Goal: Information Seeking & Learning: Learn about a topic

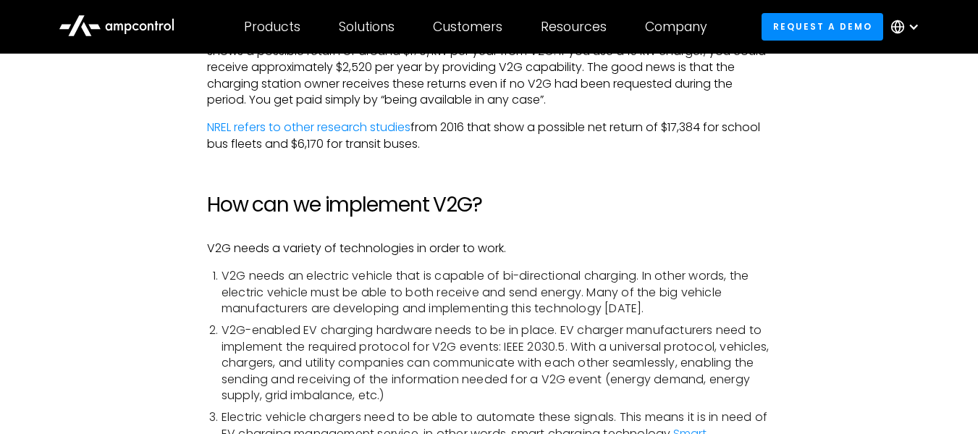
scroll to position [2526, 0]
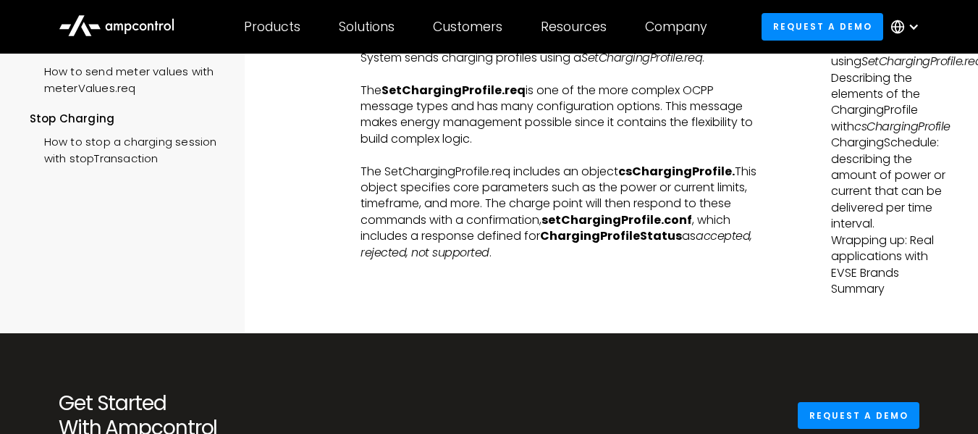
scroll to position [165, 0]
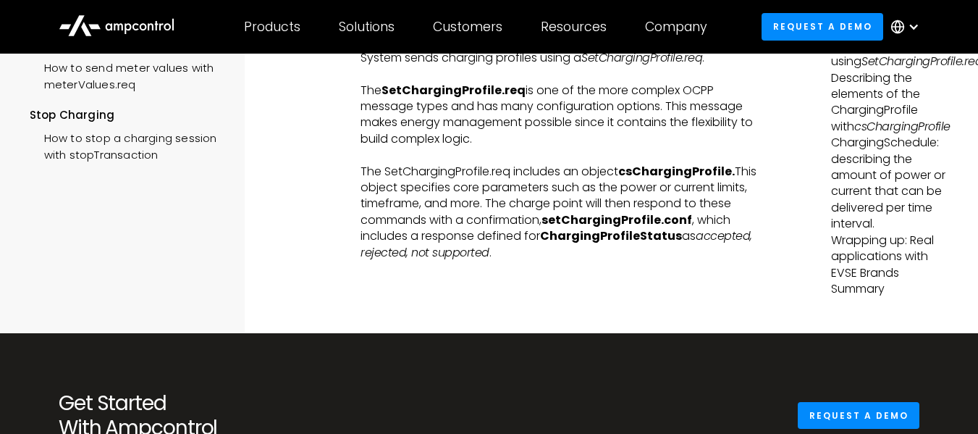
click at [68, 297] on div "OCPP GUIDE Overview Start Charging Understanding OCPP: A Guide to Setting Up an…" at bounding box center [127, 123] width 195 height 347
